Goal: Task Accomplishment & Management: Manage account settings

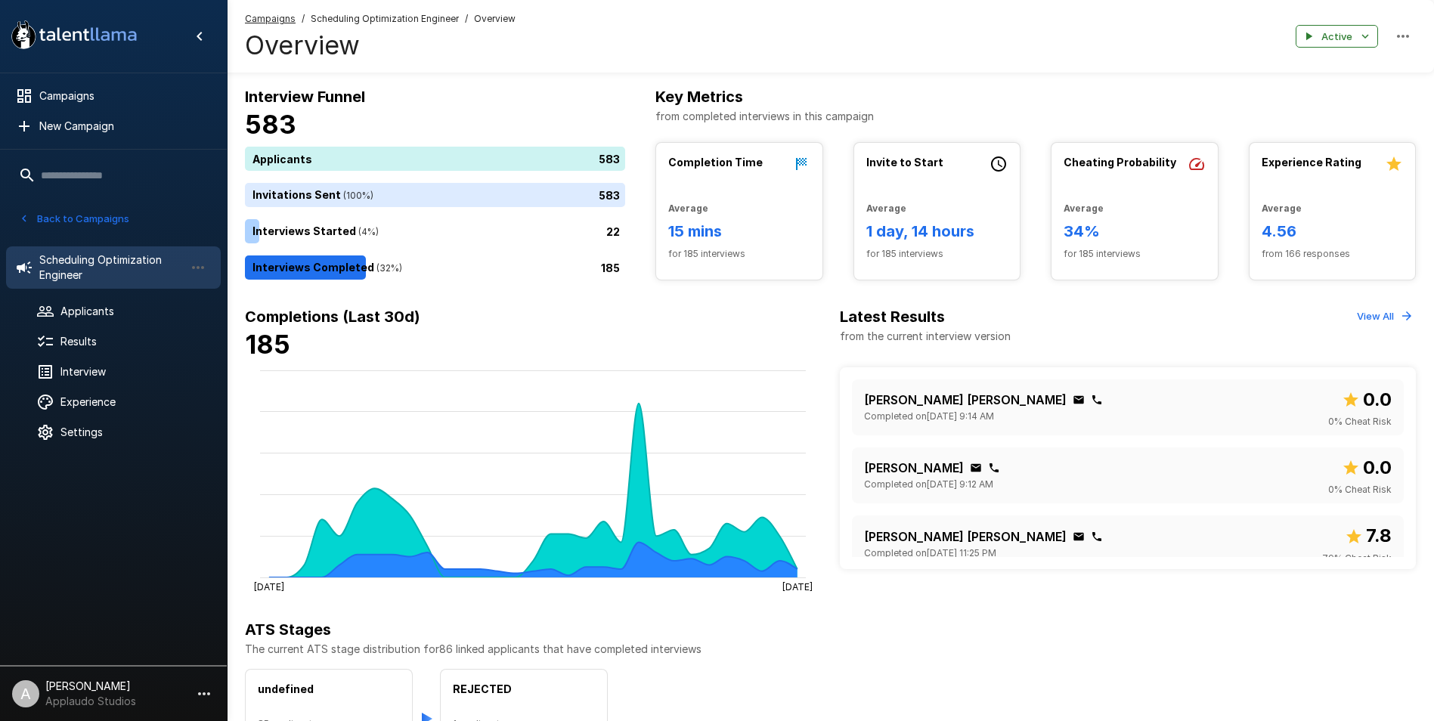
click at [122, 308] on span "Applicants" at bounding box center [134, 311] width 148 height 15
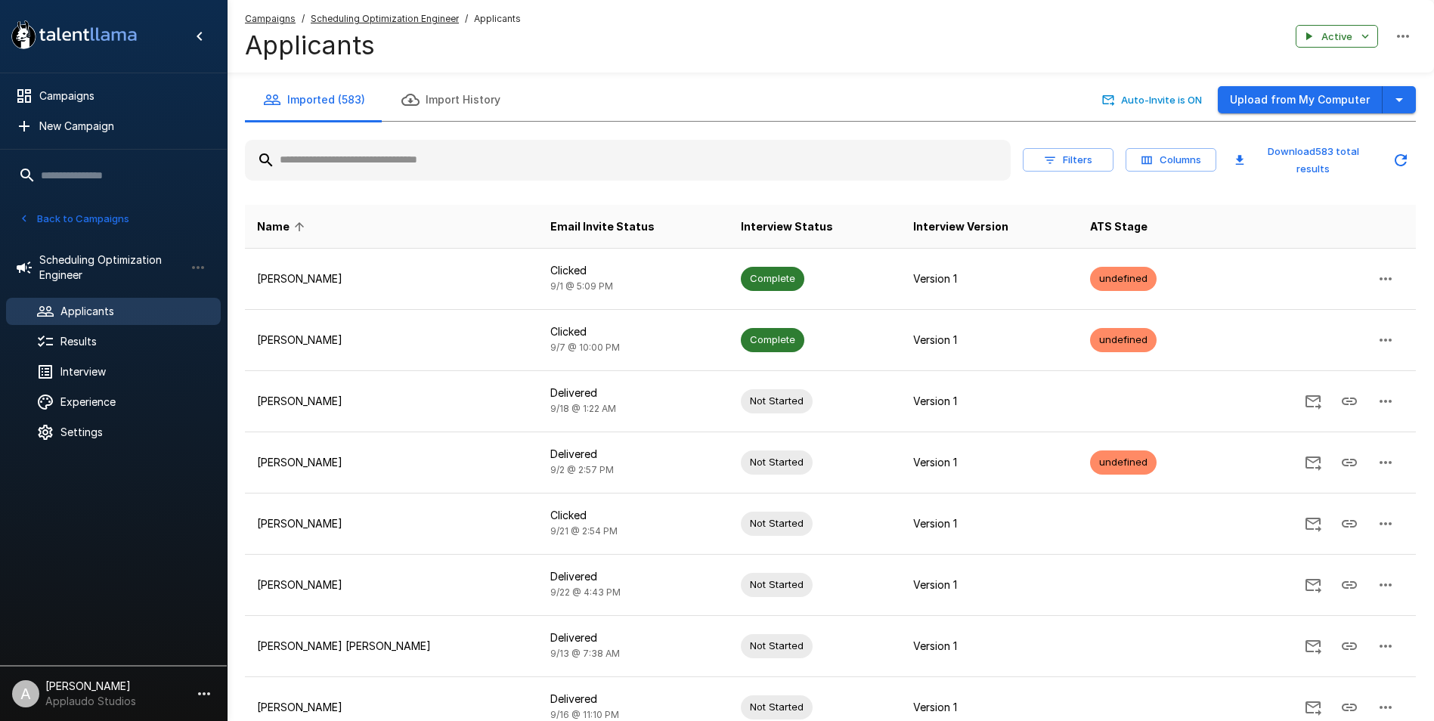
click at [356, 154] on input "text" at bounding box center [628, 160] width 766 height 27
type input "******"
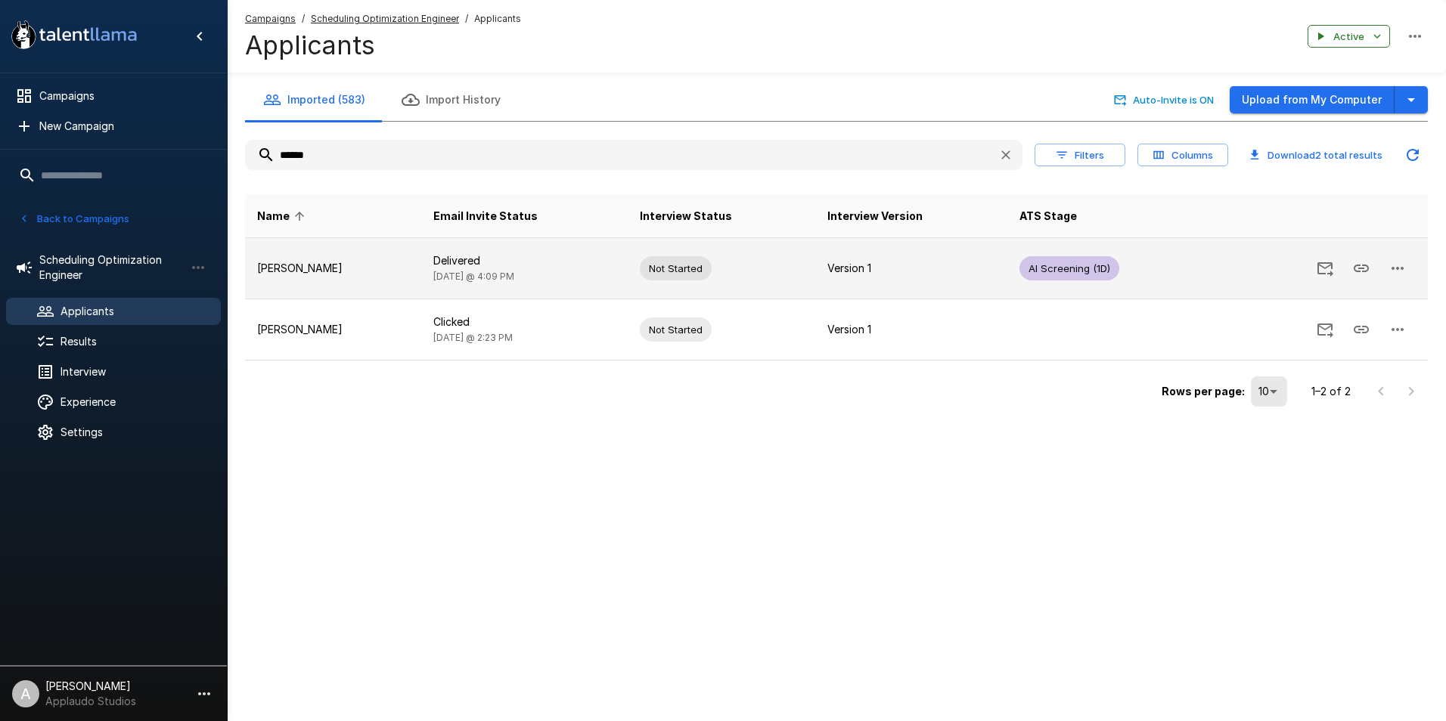
click at [330, 276] on p "[PERSON_NAME]" at bounding box center [333, 268] width 152 height 15
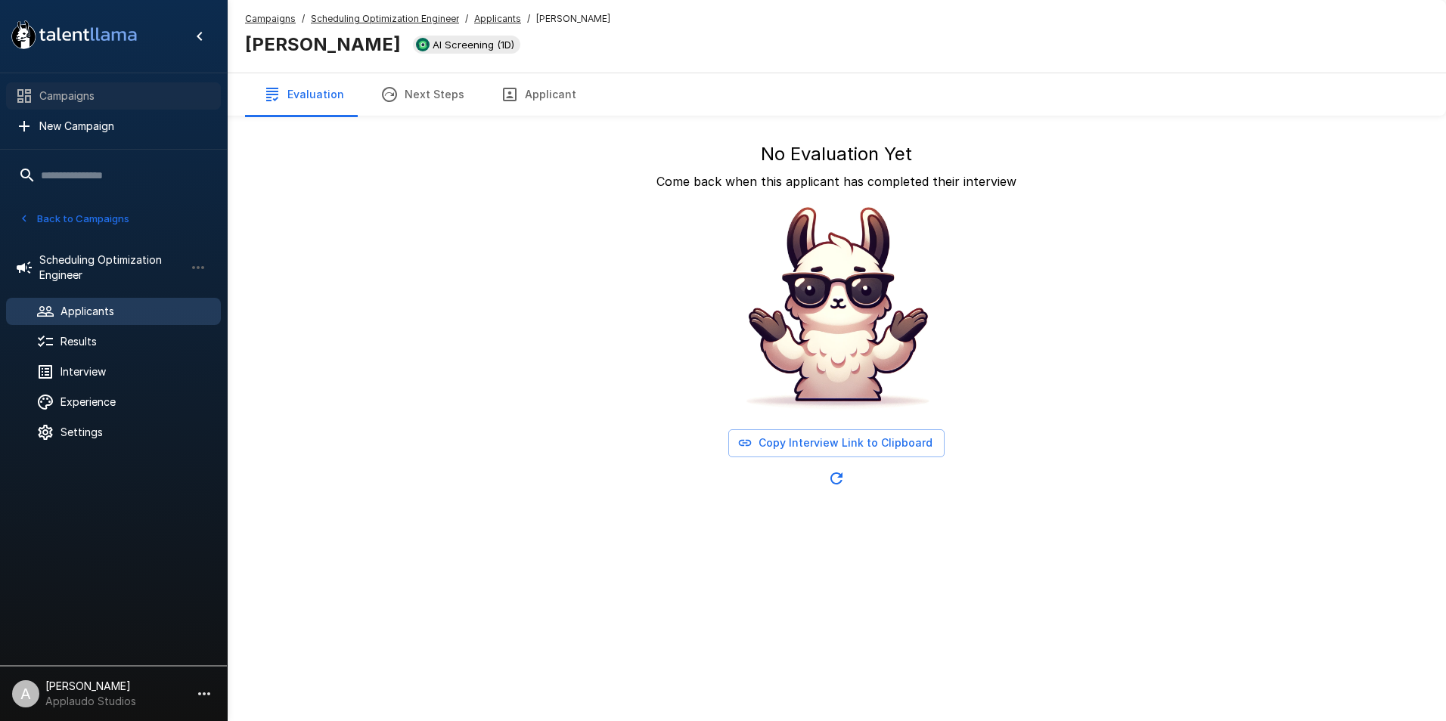
click at [69, 82] on div "Campaigns" at bounding box center [113, 95] width 215 height 27
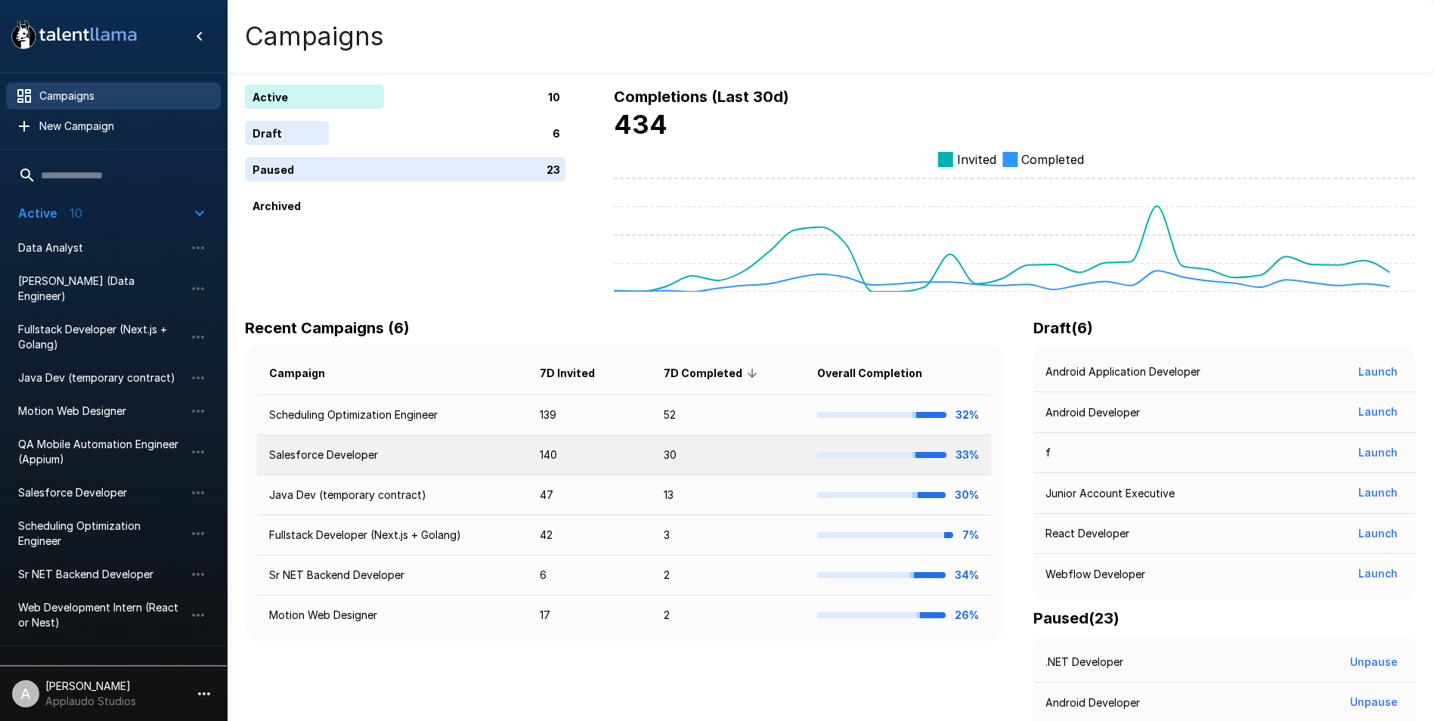
click at [346, 462] on td "Salesforce Developer" at bounding box center [392, 456] width 271 height 40
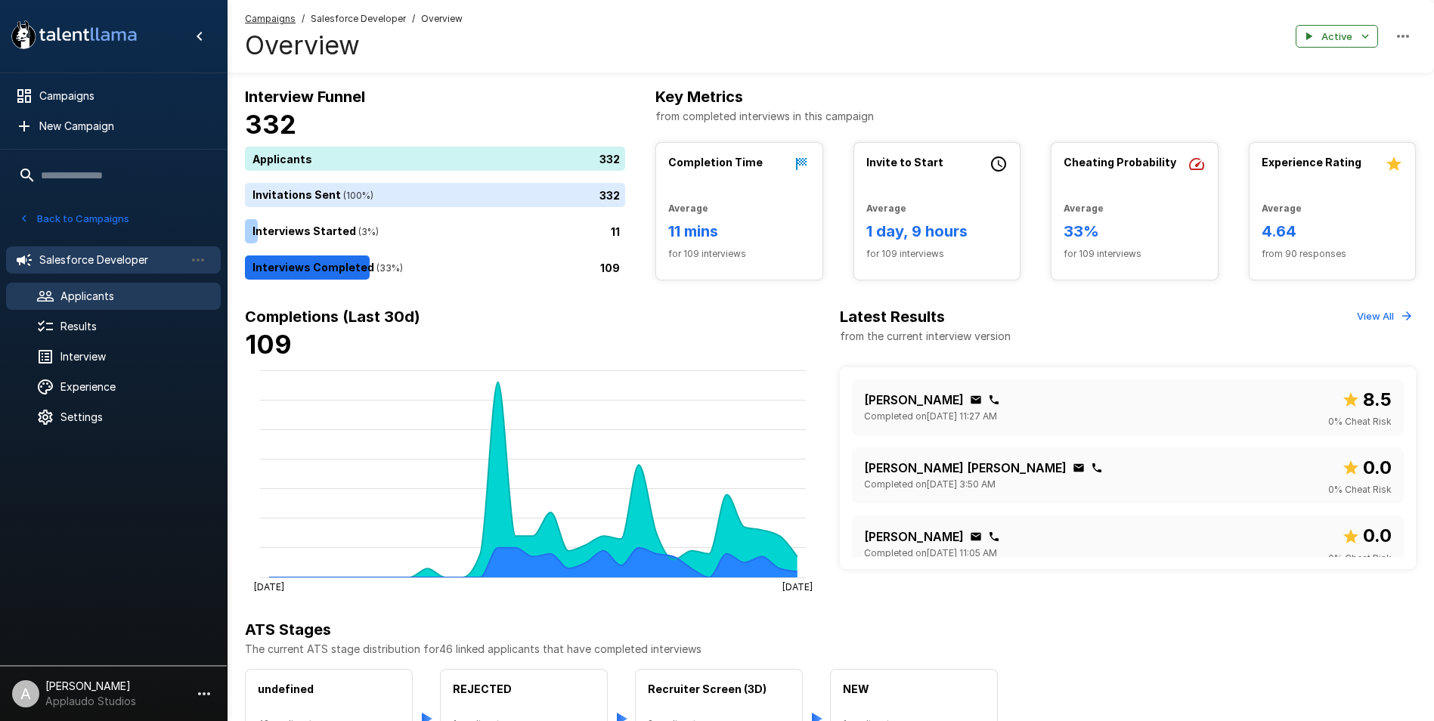
click at [82, 287] on div "Applicants" at bounding box center [113, 296] width 215 height 27
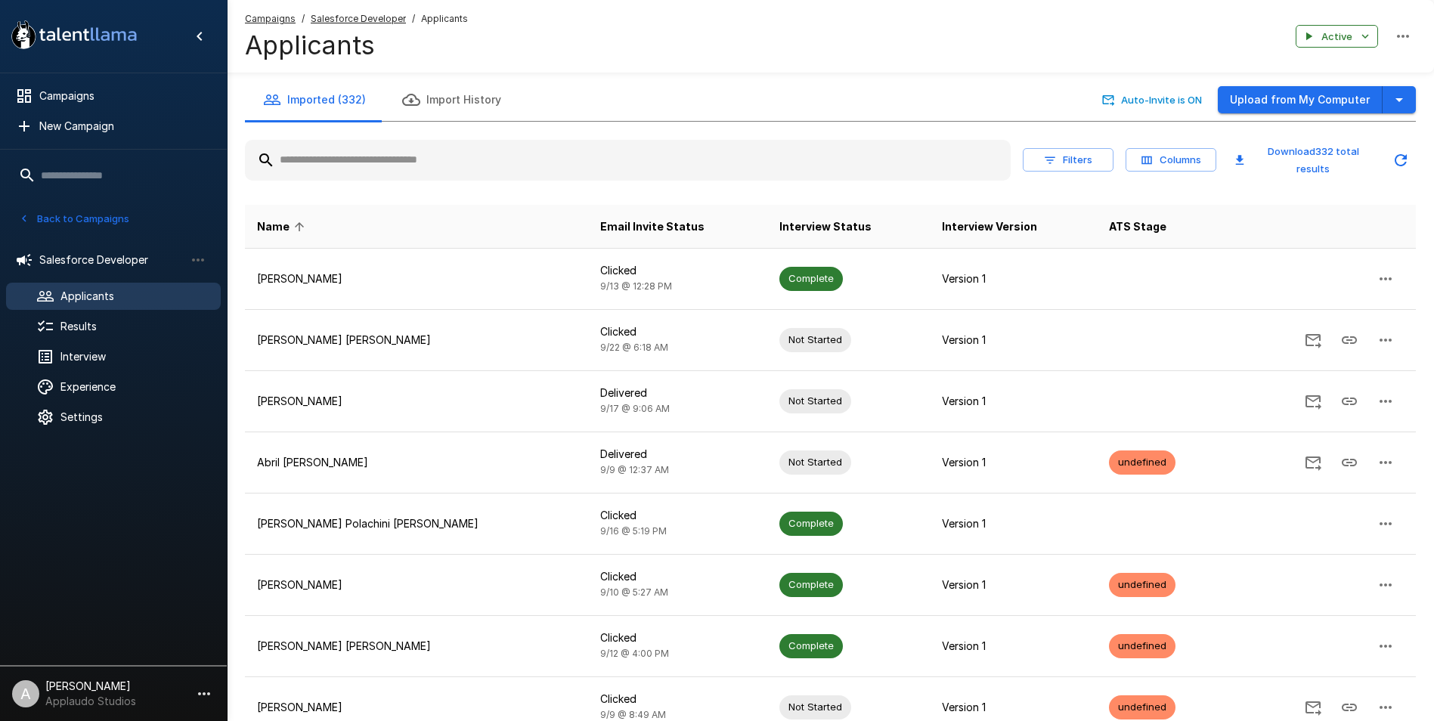
click at [379, 160] on input "text" at bounding box center [628, 160] width 766 height 27
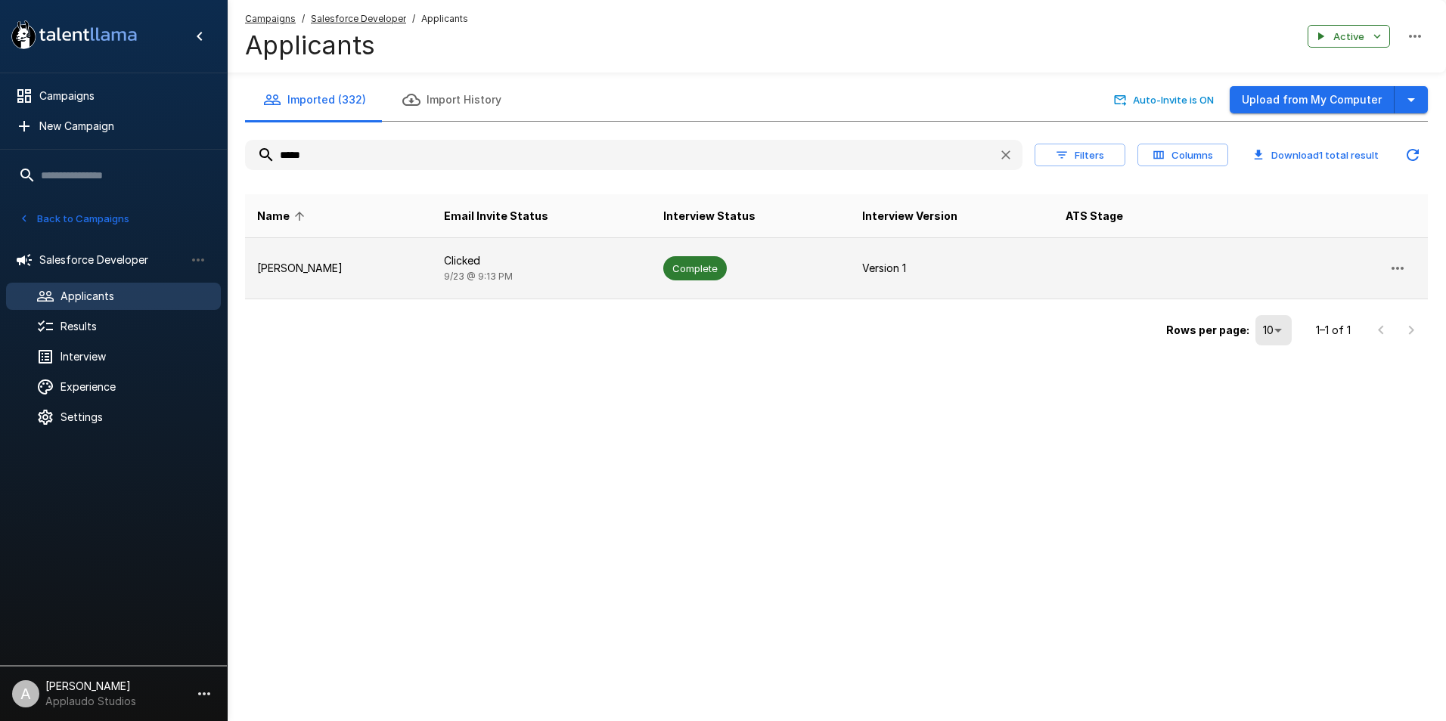
type input "*****"
click at [457, 265] on p "Clicked" at bounding box center [541, 260] width 195 height 15
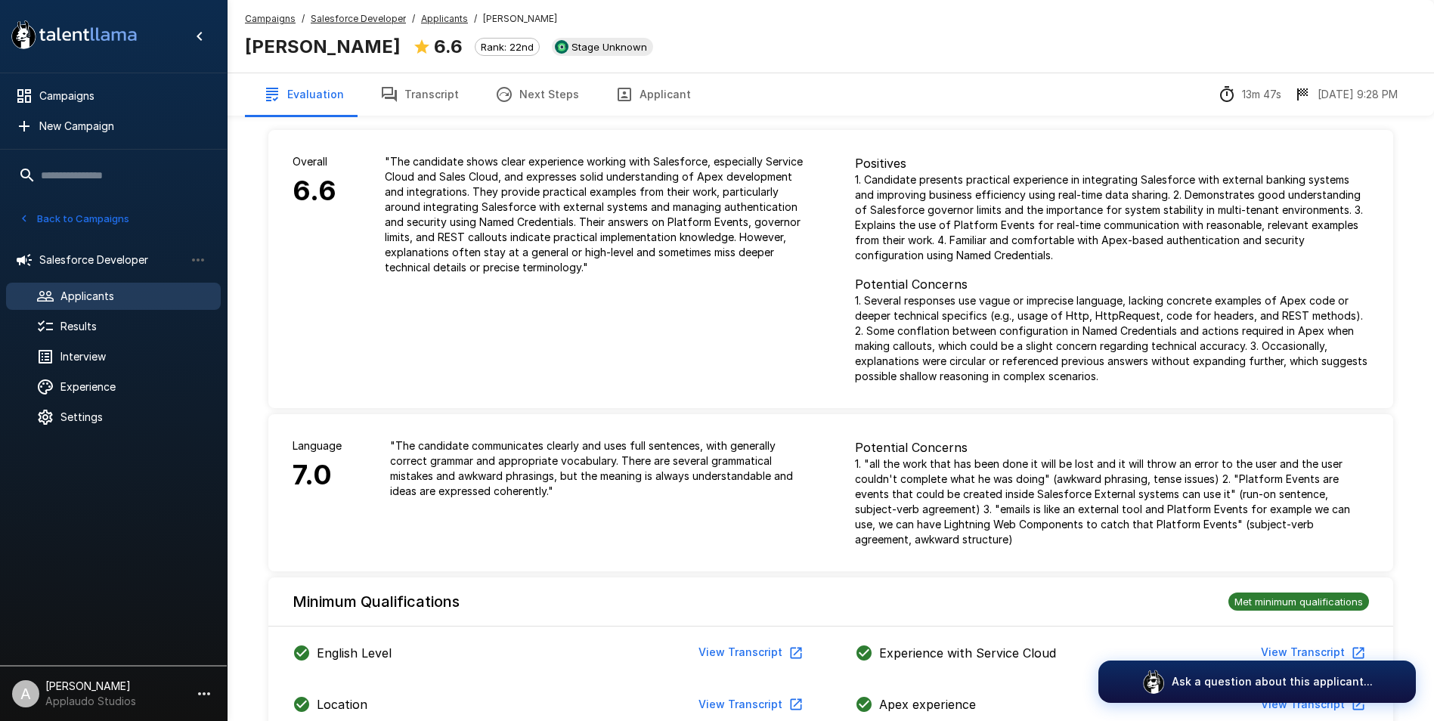
click at [107, 298] on span "Applicants" at bounding box center [134, 296] width 148 height 15
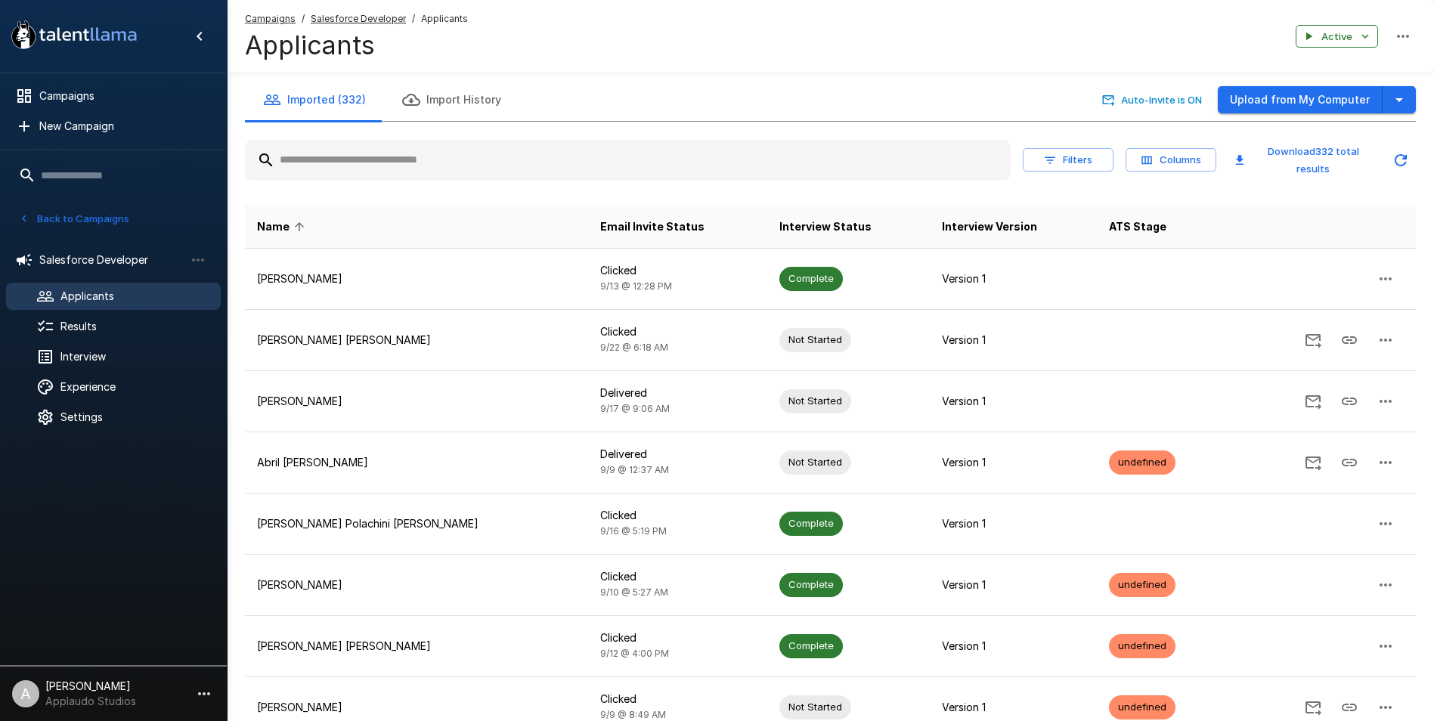
click at [397, 156] on input "text" at bounding box center [628, 160] width 766 height 27
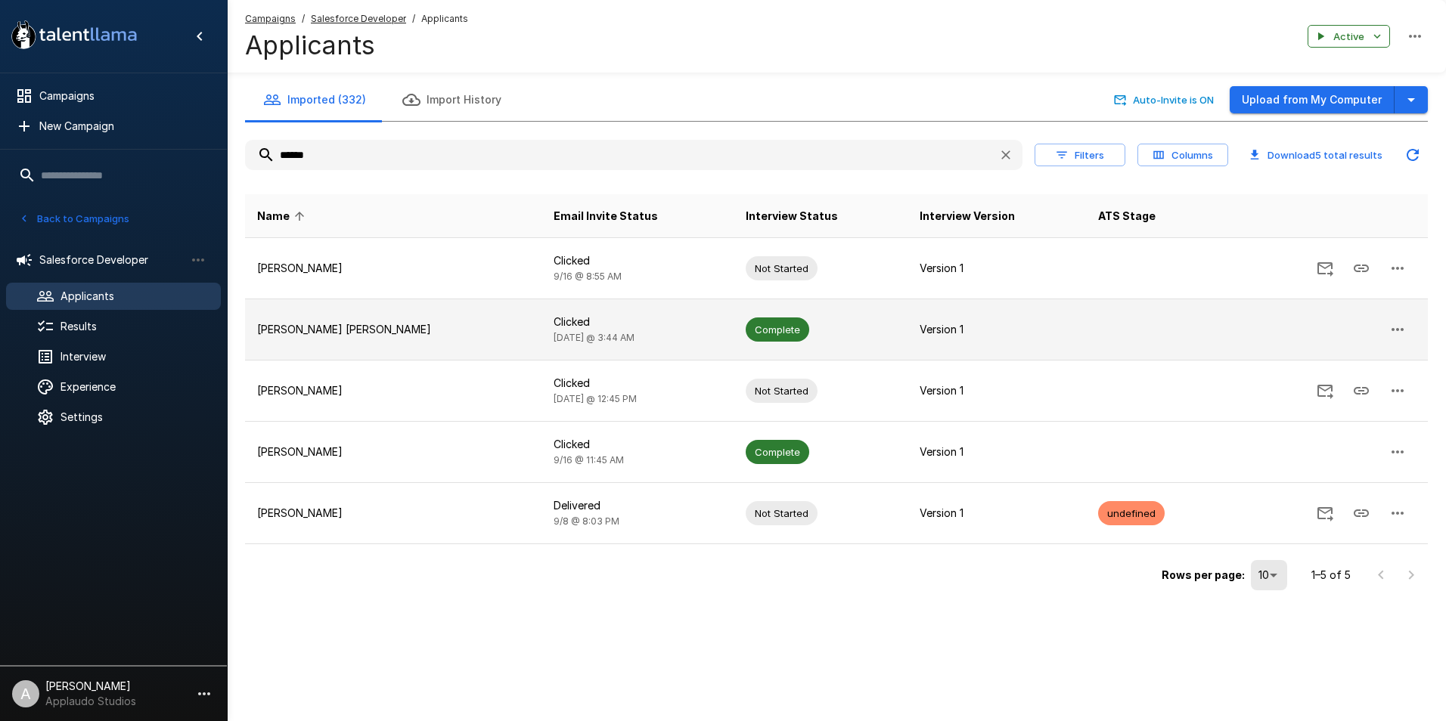
type input "******"
click at [376, 324] on p "[PERSON_NAME] [PERSON_NAME]" at bounding box center [393, 329] width 272 height 15
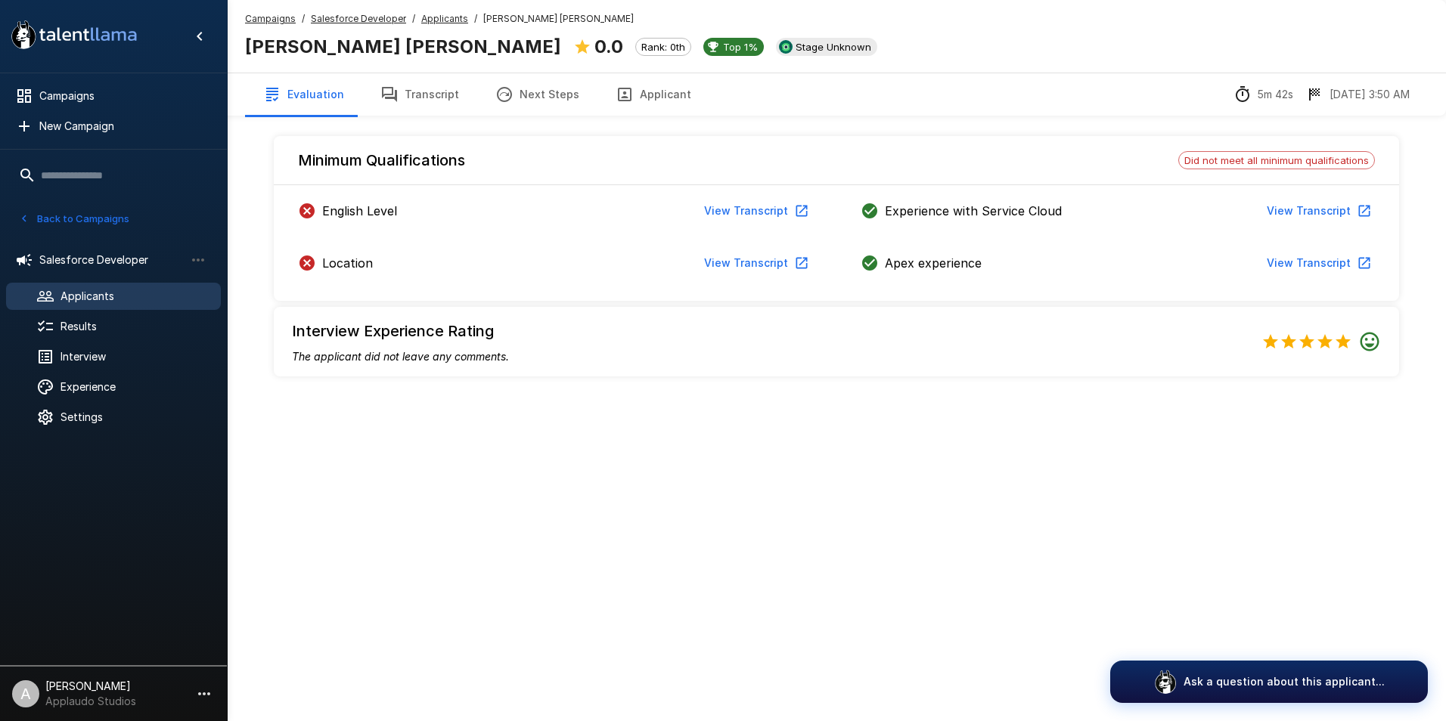
click at [799, 262] on icon "button" at bounding box center [801, 263] width 15 height 15
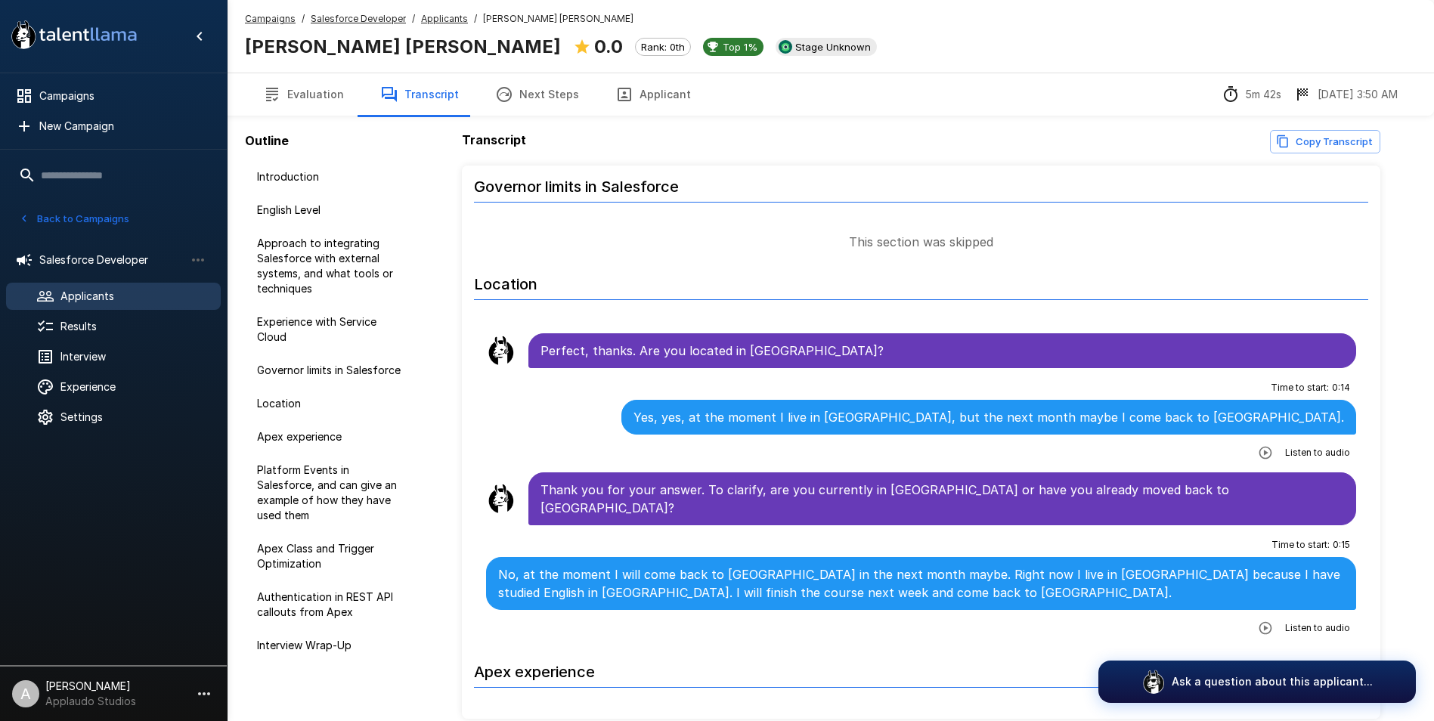
scroll to position [774, 0]
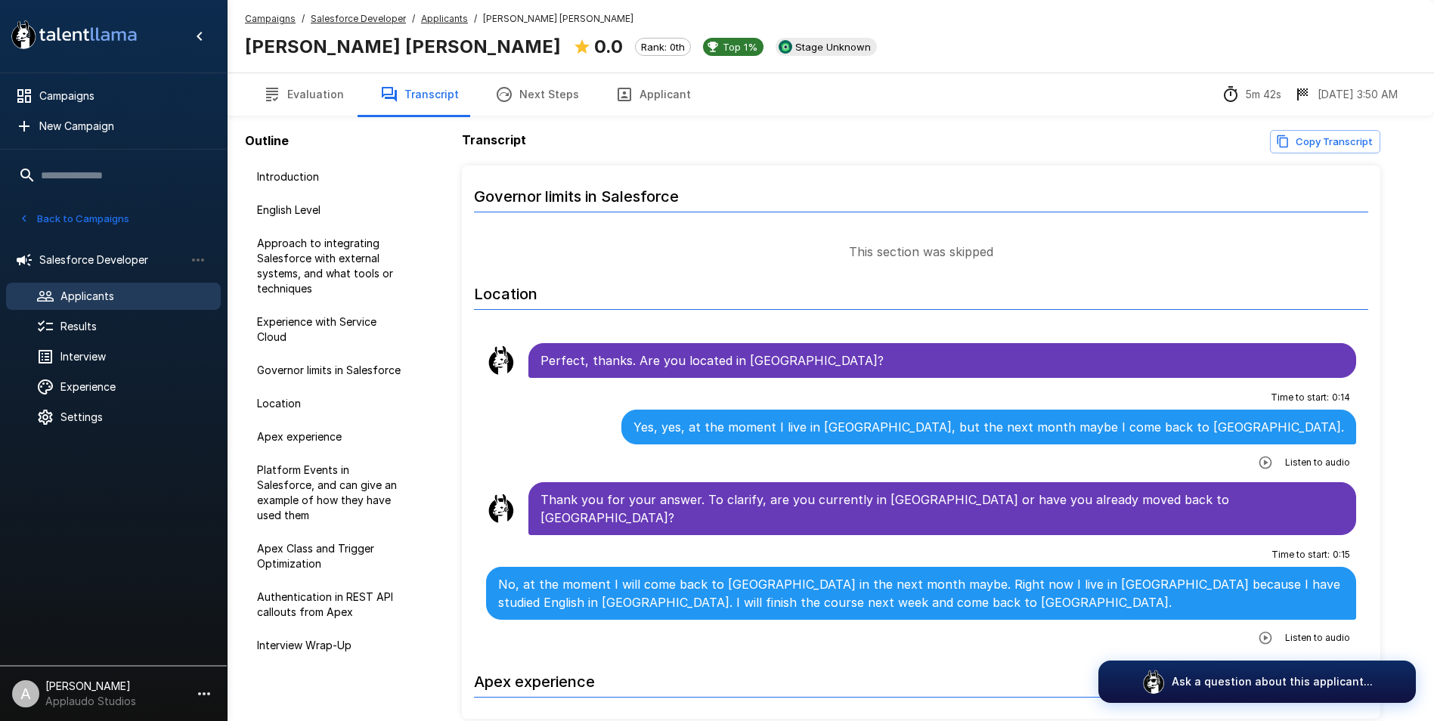
scroll to position [849, 0]
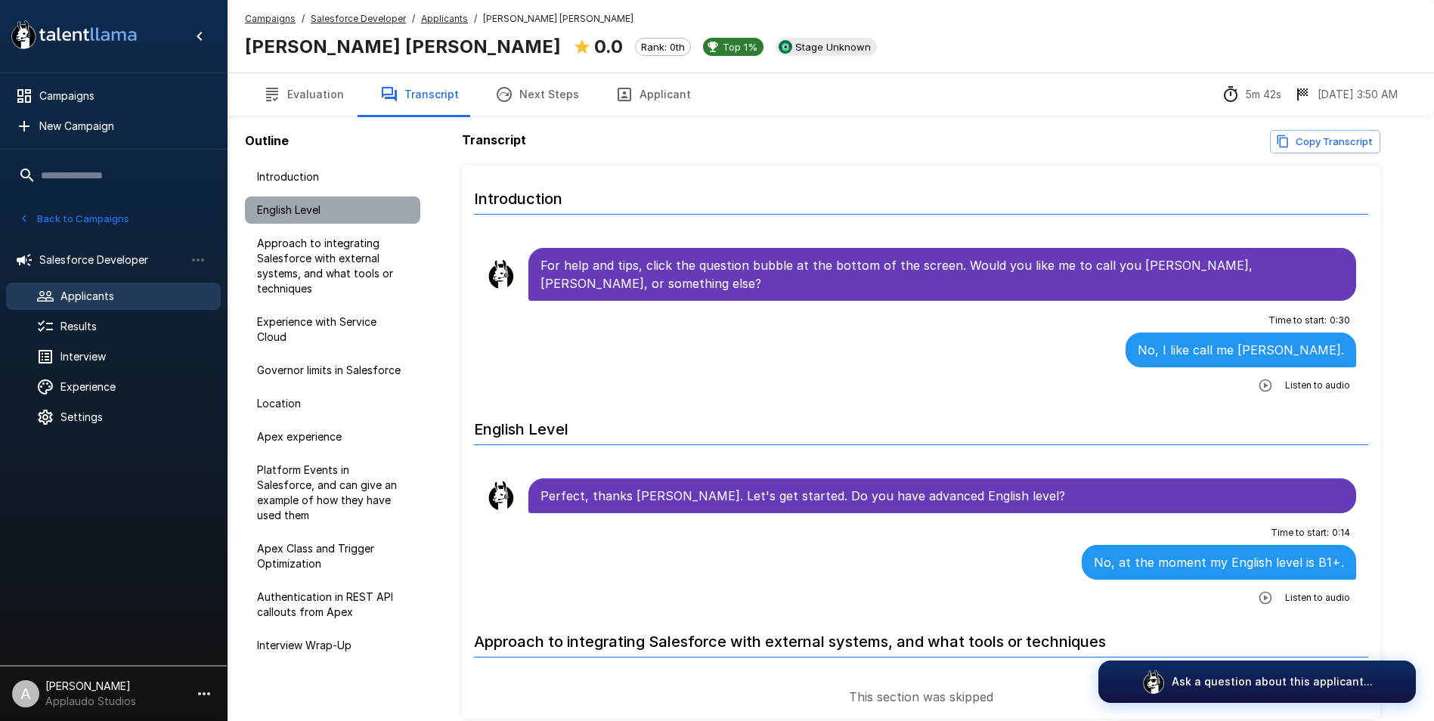
click at [287, 211] on span "English Level" at bounding box center [332, 210] width 151 height 15
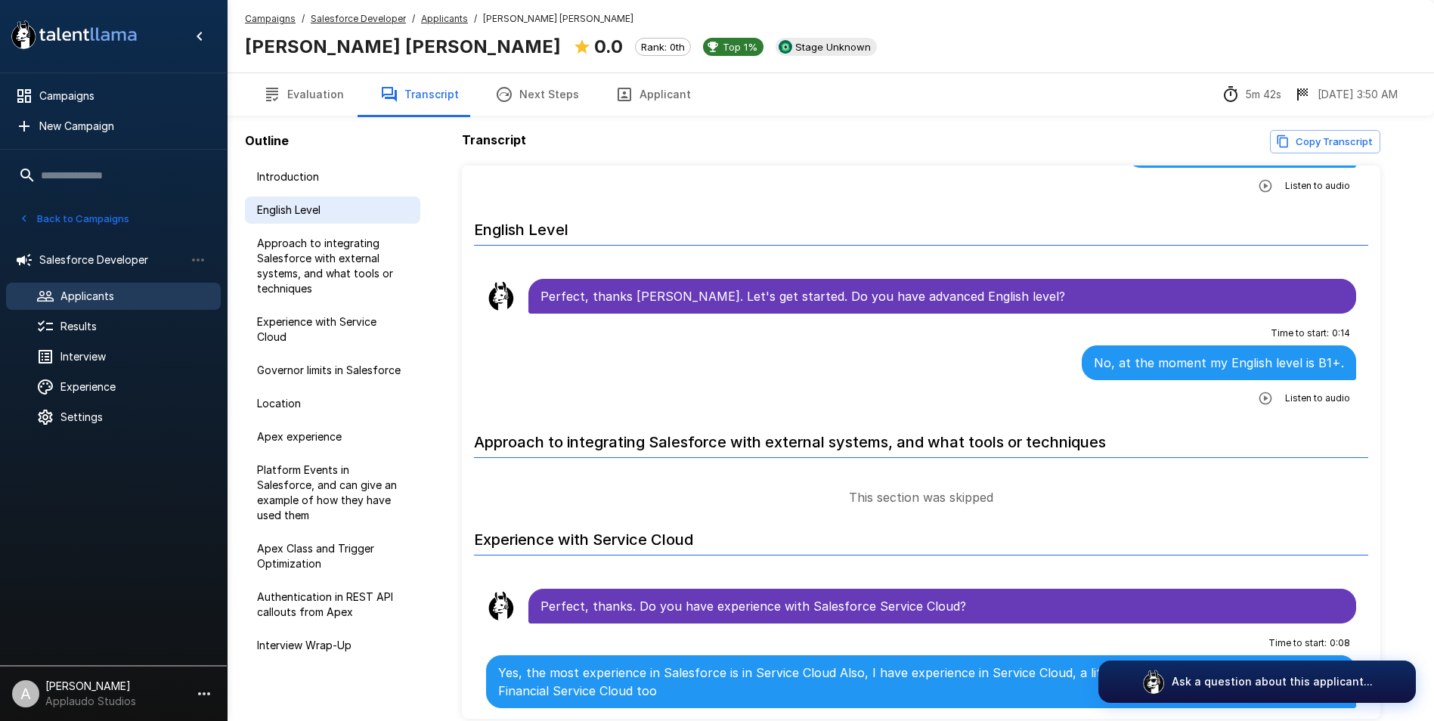
scroll to position [211, 0]
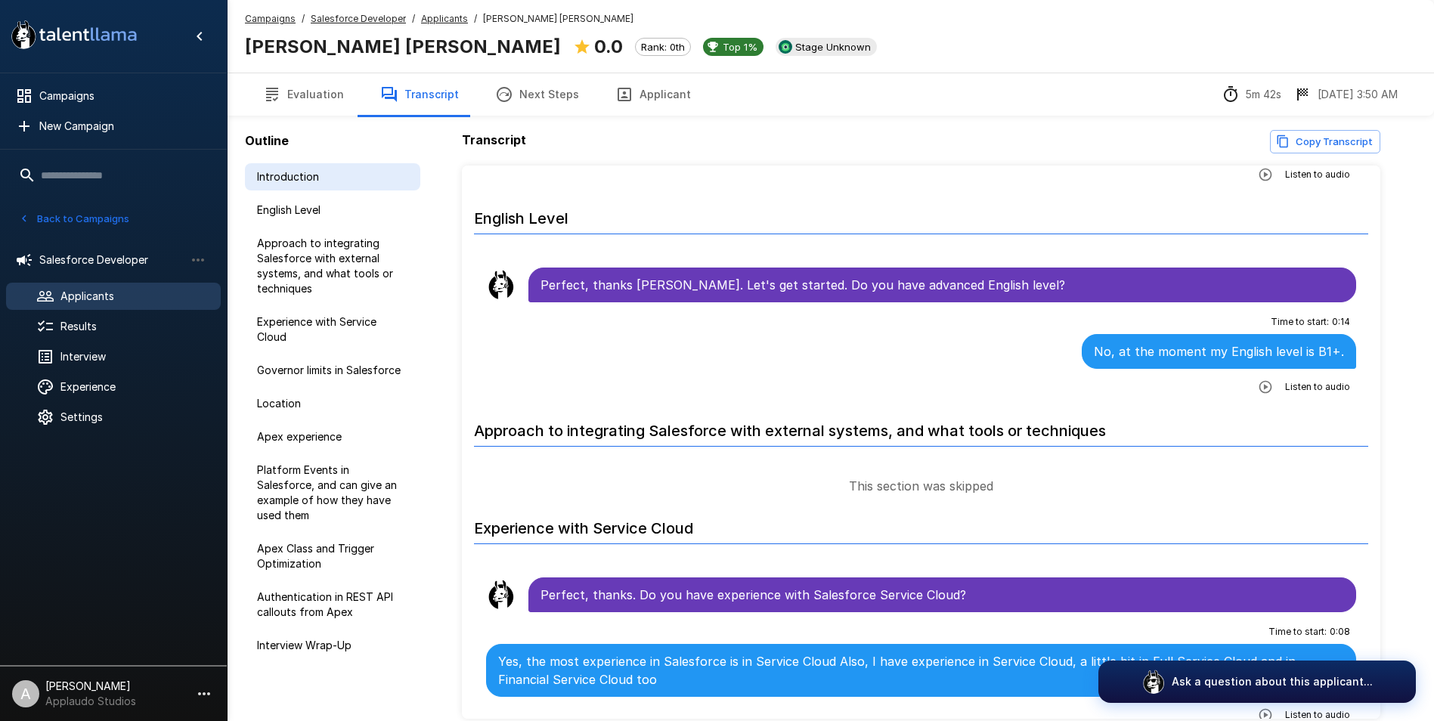
click at [300, 169] on span "Introduction" at bounding box center [332, 176] width 151 height 15
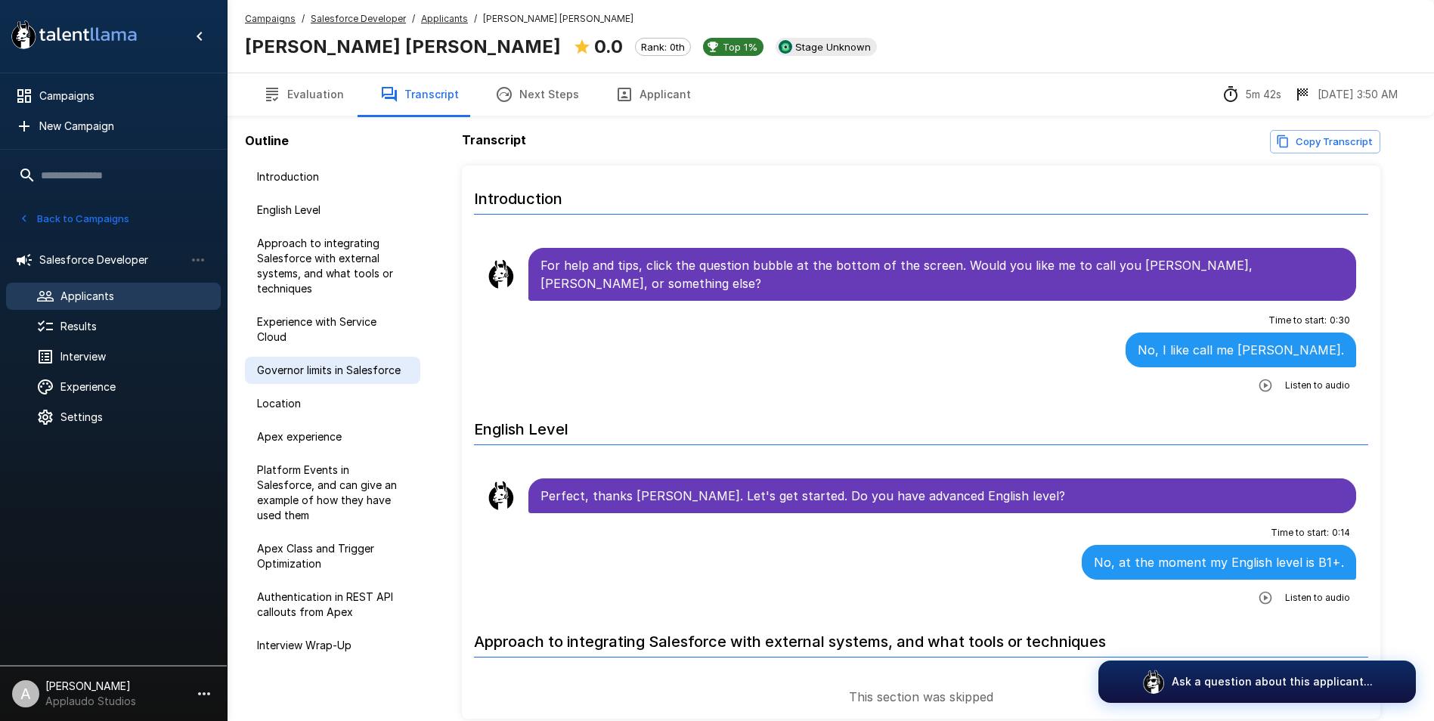
scroll to position [70, 0]
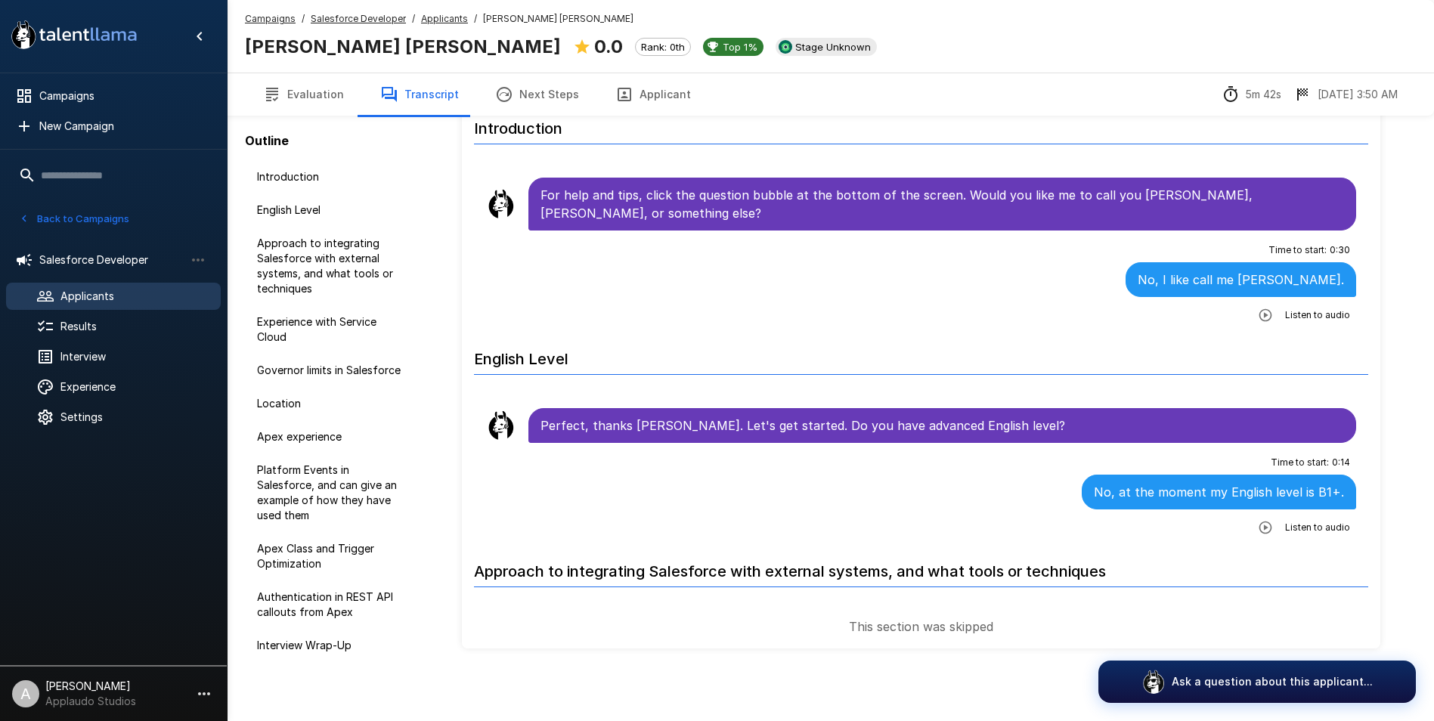
click at [307, 98] on button "Evaluation" at bounding box center [303, 94] width 117 height 42
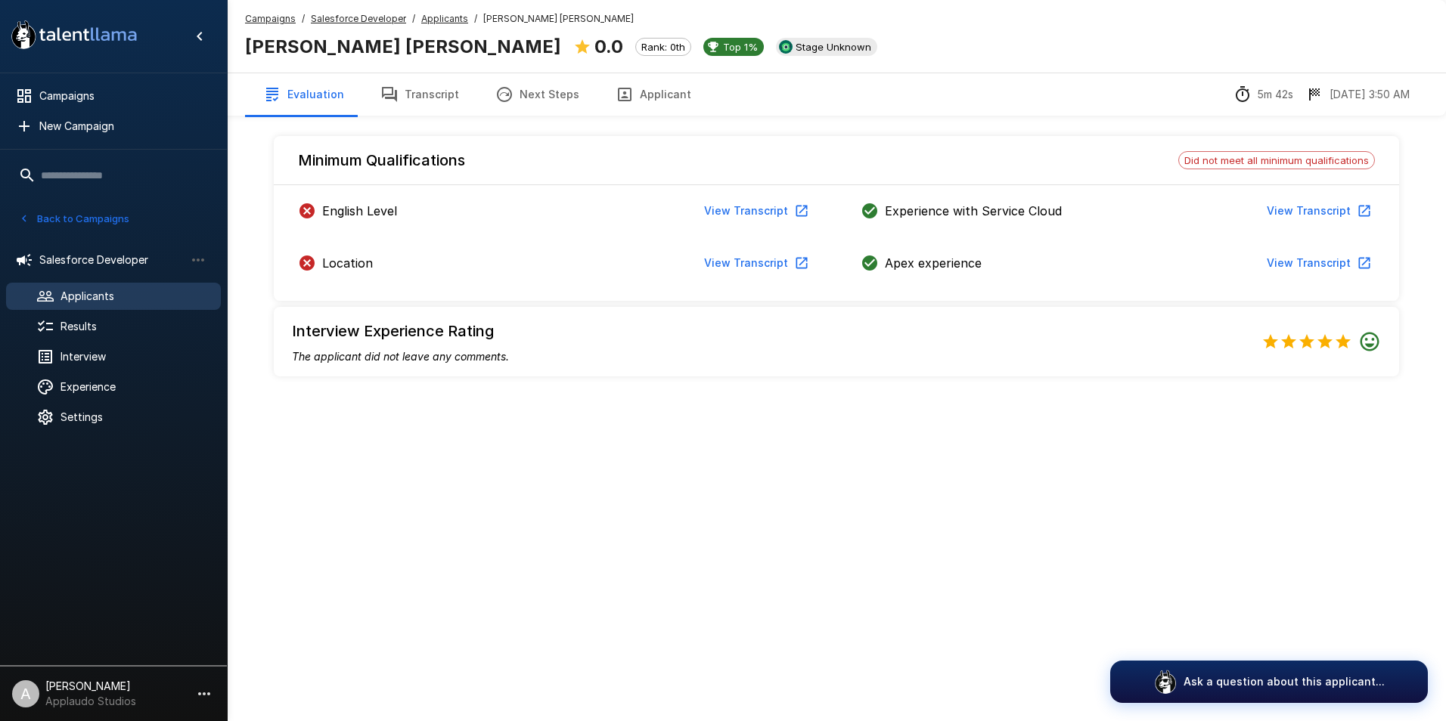
click at [86, 290] on span "Applicants" at bounding box center [134, 296] width 148 height 15
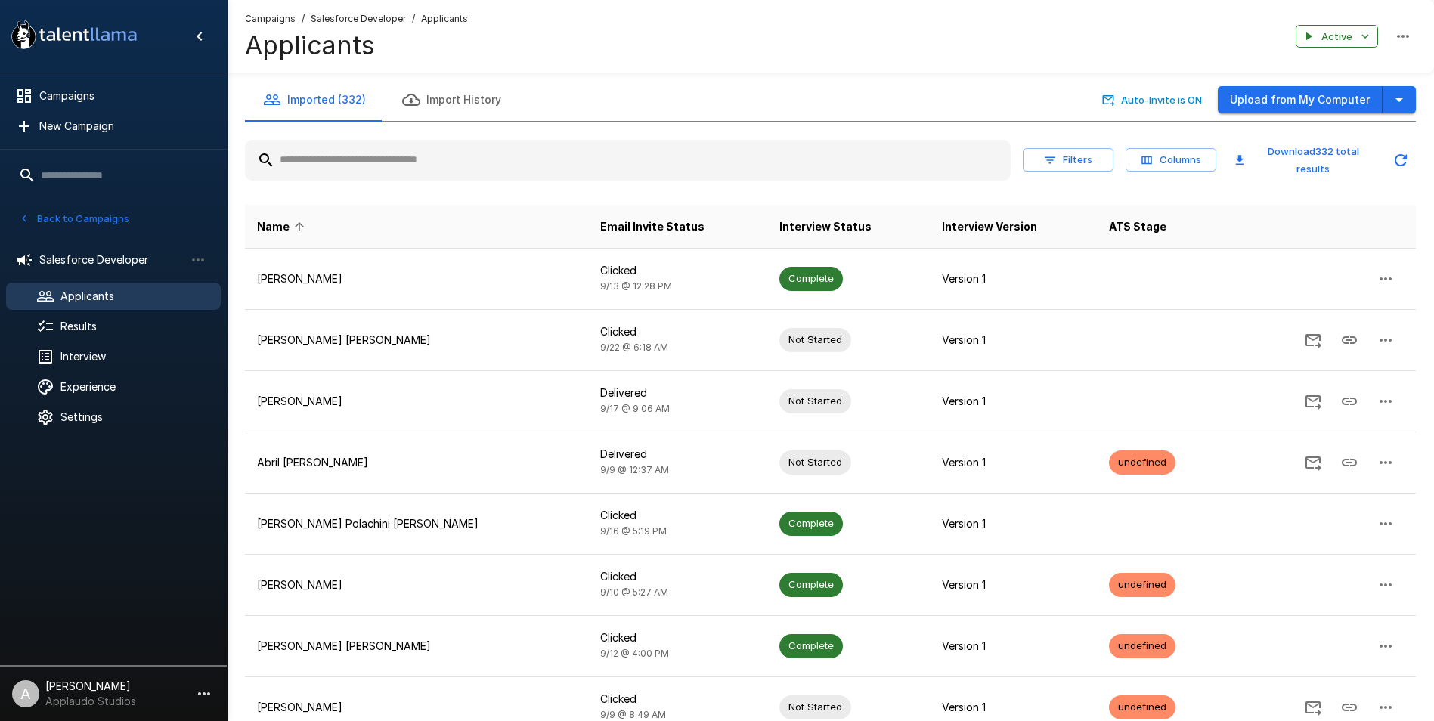
click at [345, 169] on input "text" at bounding box center [628, 160] width 766 height 27
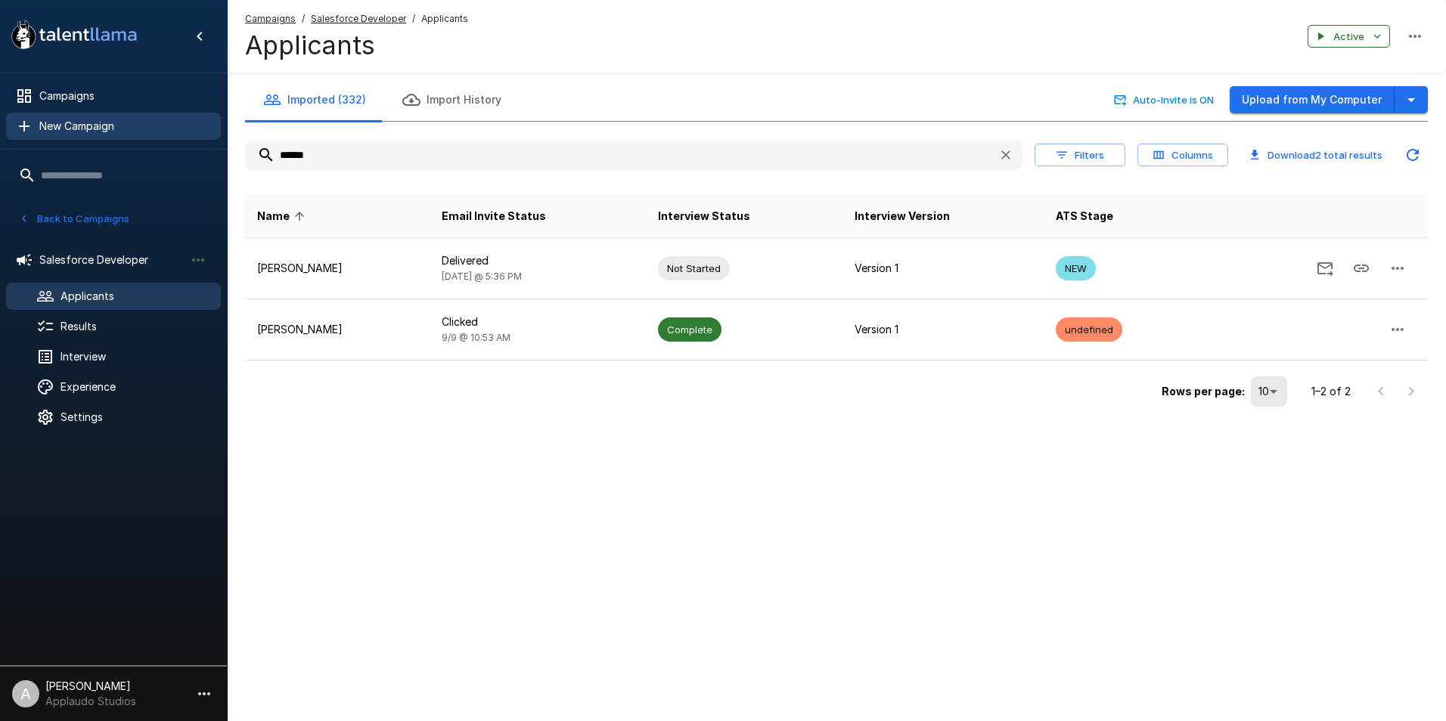
drag, startPoint x: 192, startPoint y: 142, endPoint x: 139, endPoint y: 139, distance: 53.0
click at [227, 142] on div ".st0{fill:#FFFFFF;} .st1{fill:#76a4ed;} Campaigns New Campaign Active 10 Data A…" at bounding box center [836, 236] width 1219 height 472
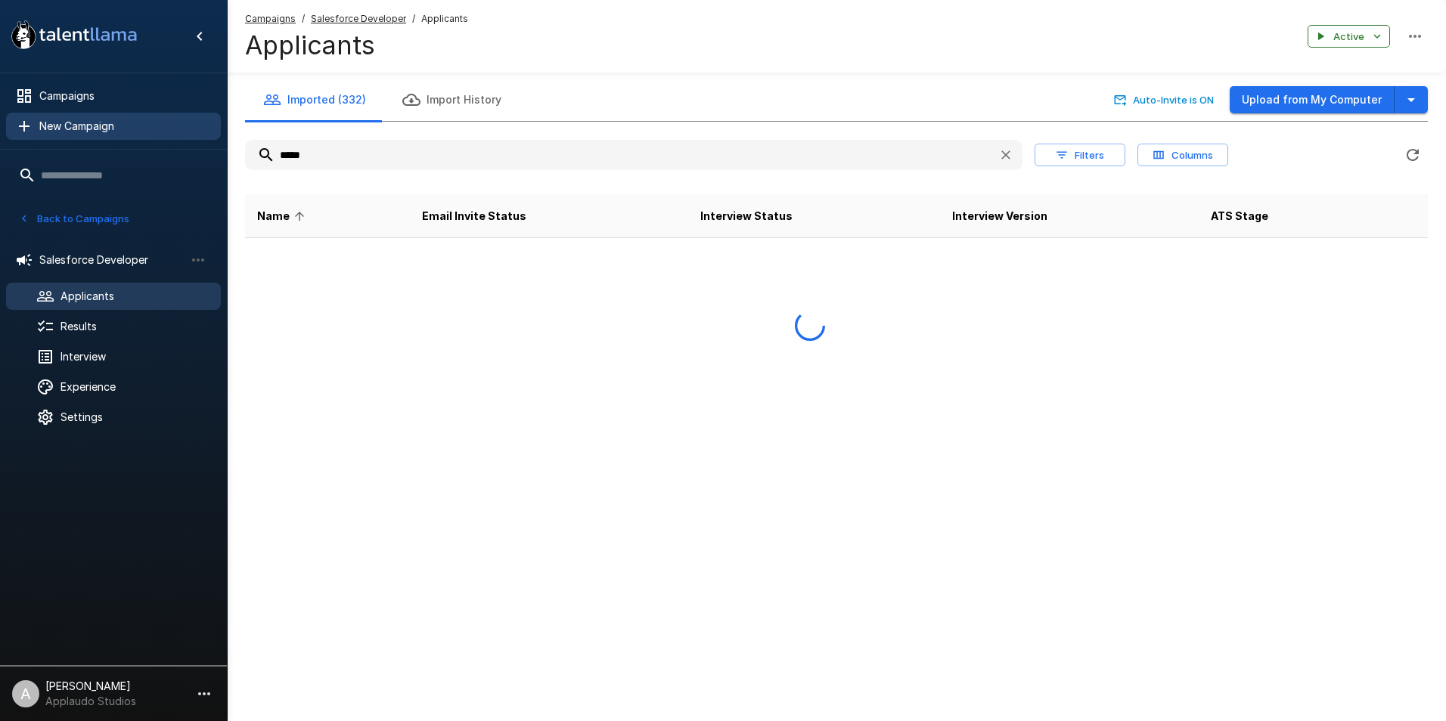
type input "*****"
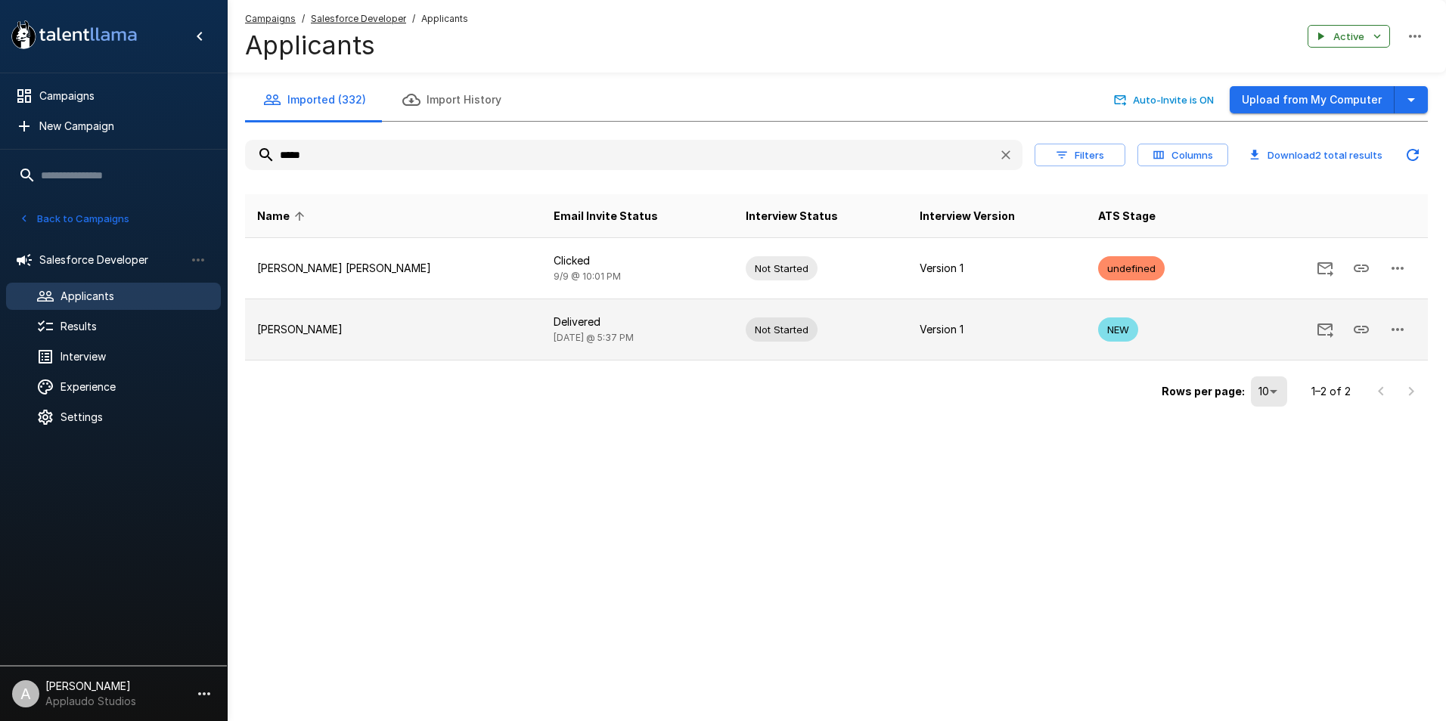
click at [966, 312] on td "Version 1" at bounding box center [996, 329] width 178 height 61
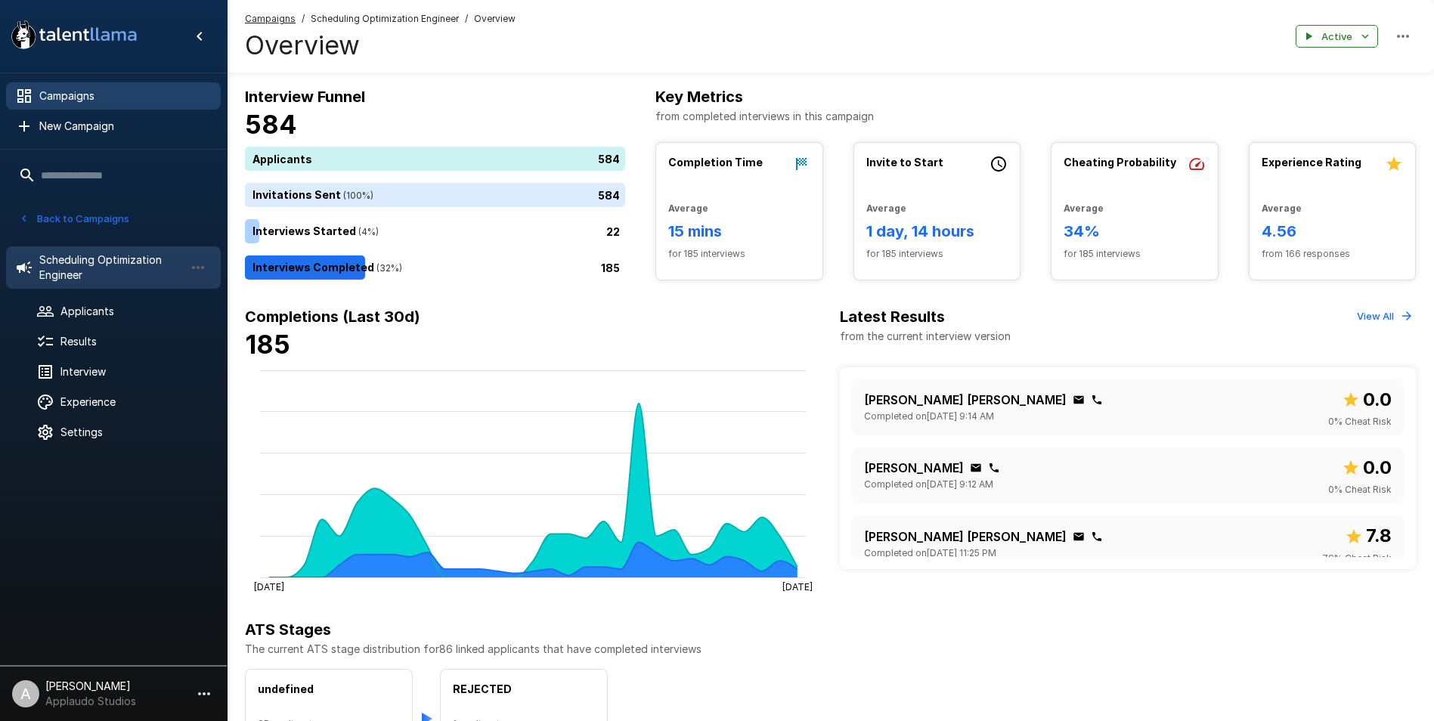
click at [75, 92] on span "Campaigns" at bounding box center [123, 95] width 169 height 15
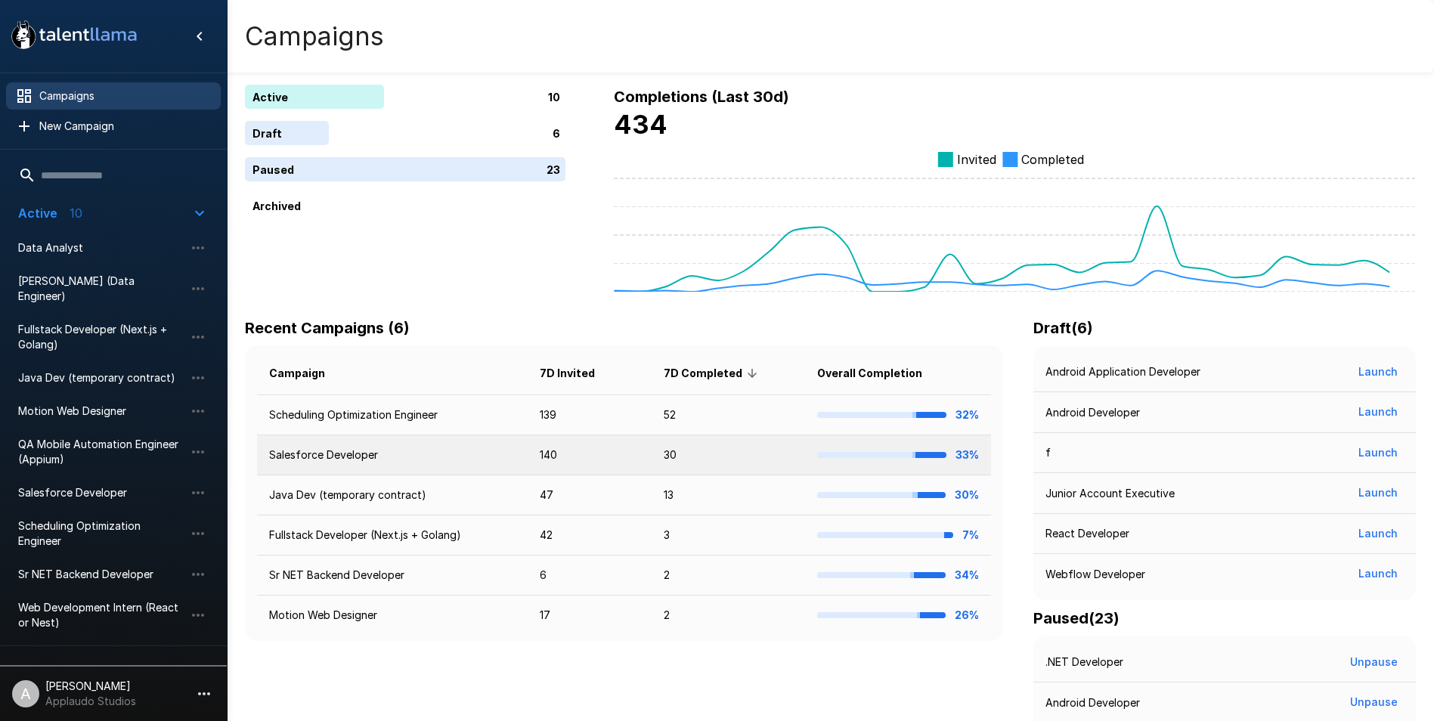
click at [329, 458] on td "Salesforce Developer" at bounding box center [392, 456] width 271 height 40
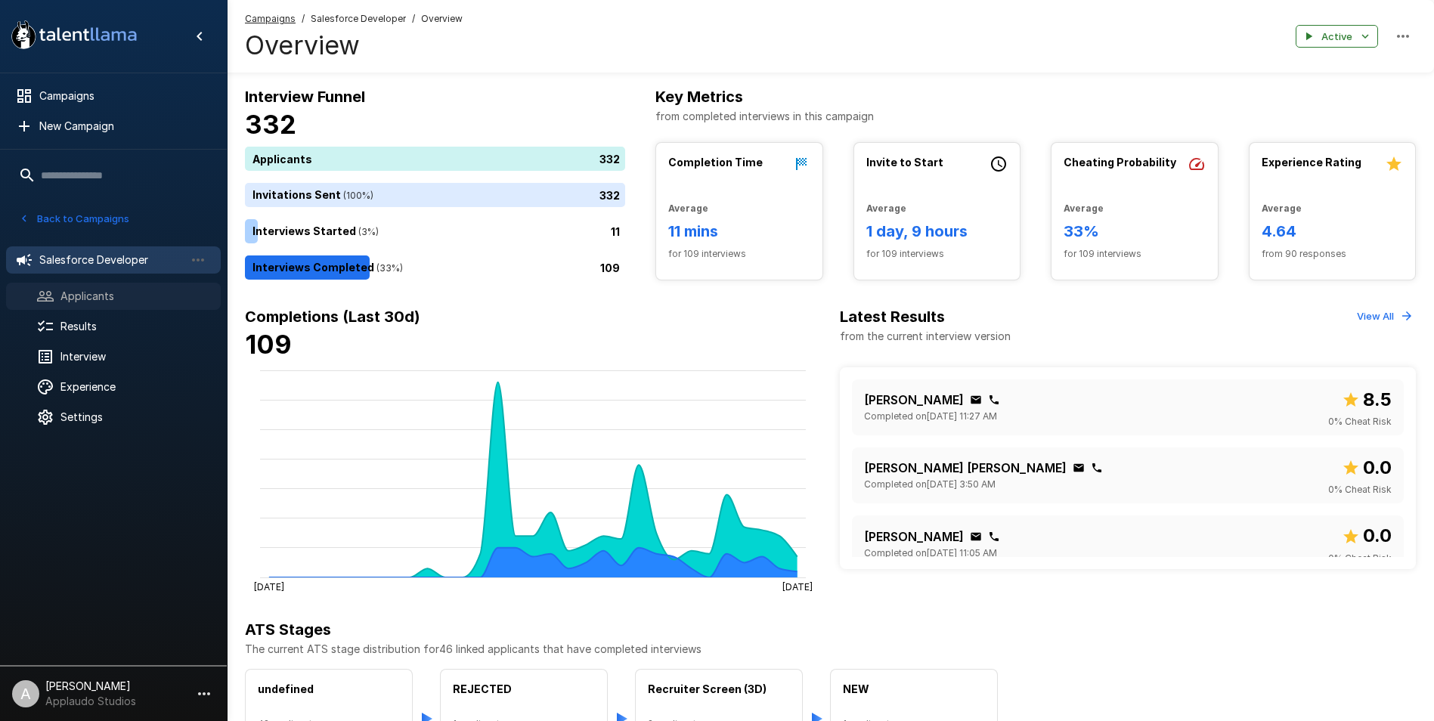
click at [54, 295] on icon at bounding box center [45, 296] width 18 height 18
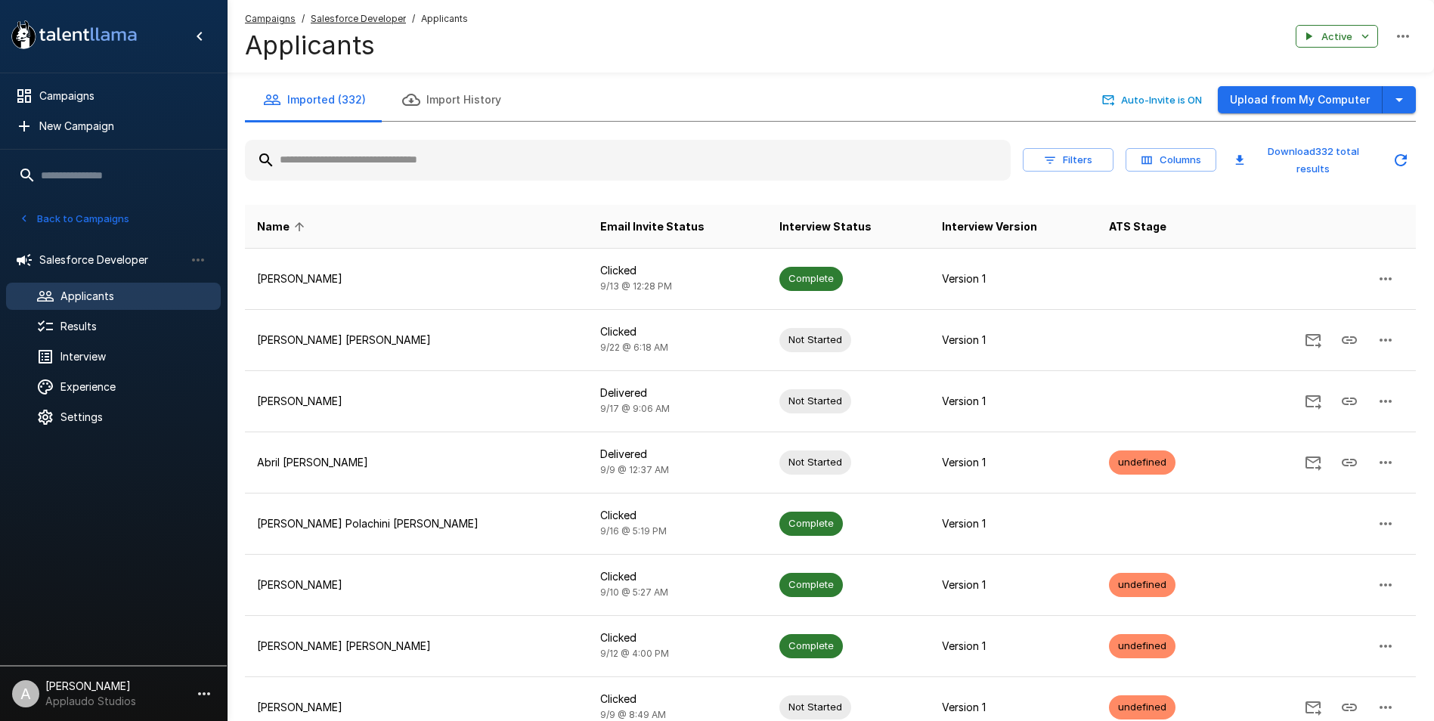
click at [422, 155] on input "text" at bounding box center [628, 160] width 766 height 27
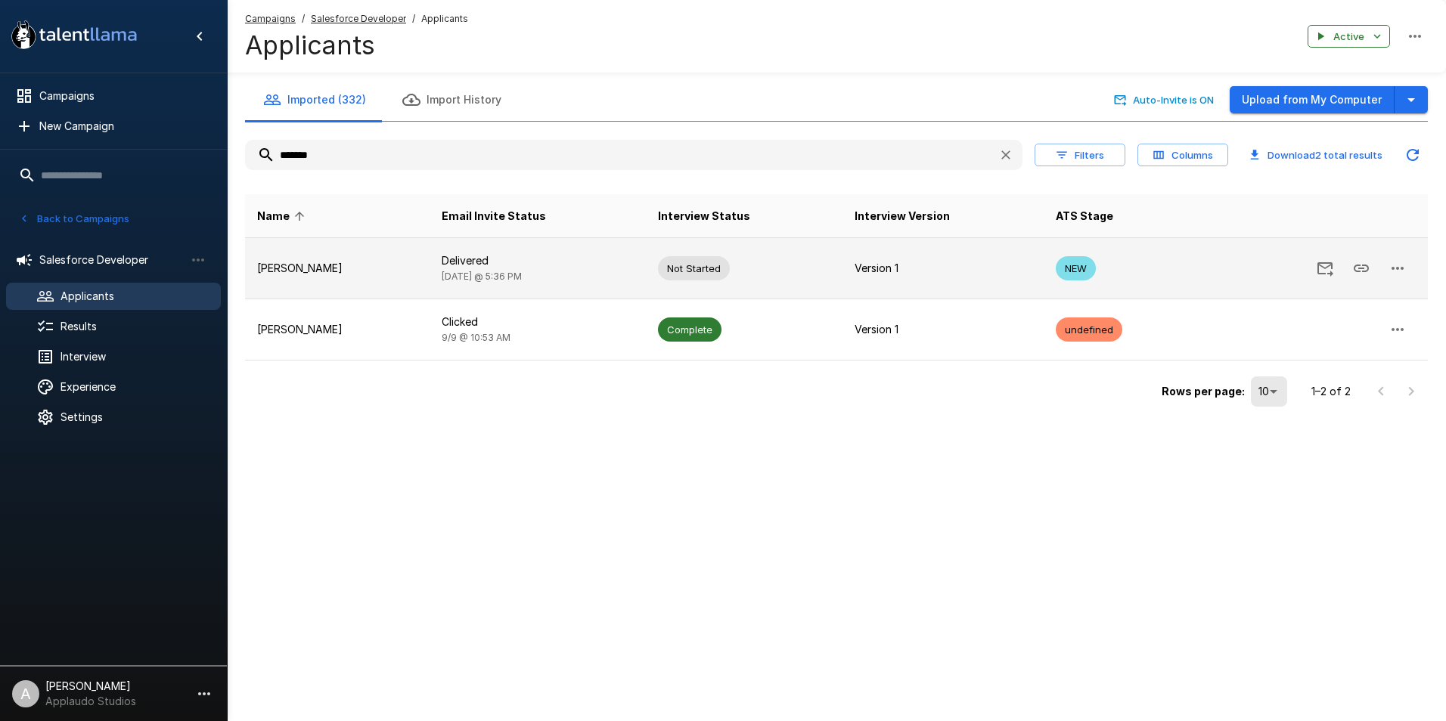
type input "******"
click at [380, 284] on td "Andrea Lopez" at bounding box center [337, 268] width 184 height 61
